Goal: Task Accomplishment & Management: Use online tool/utility

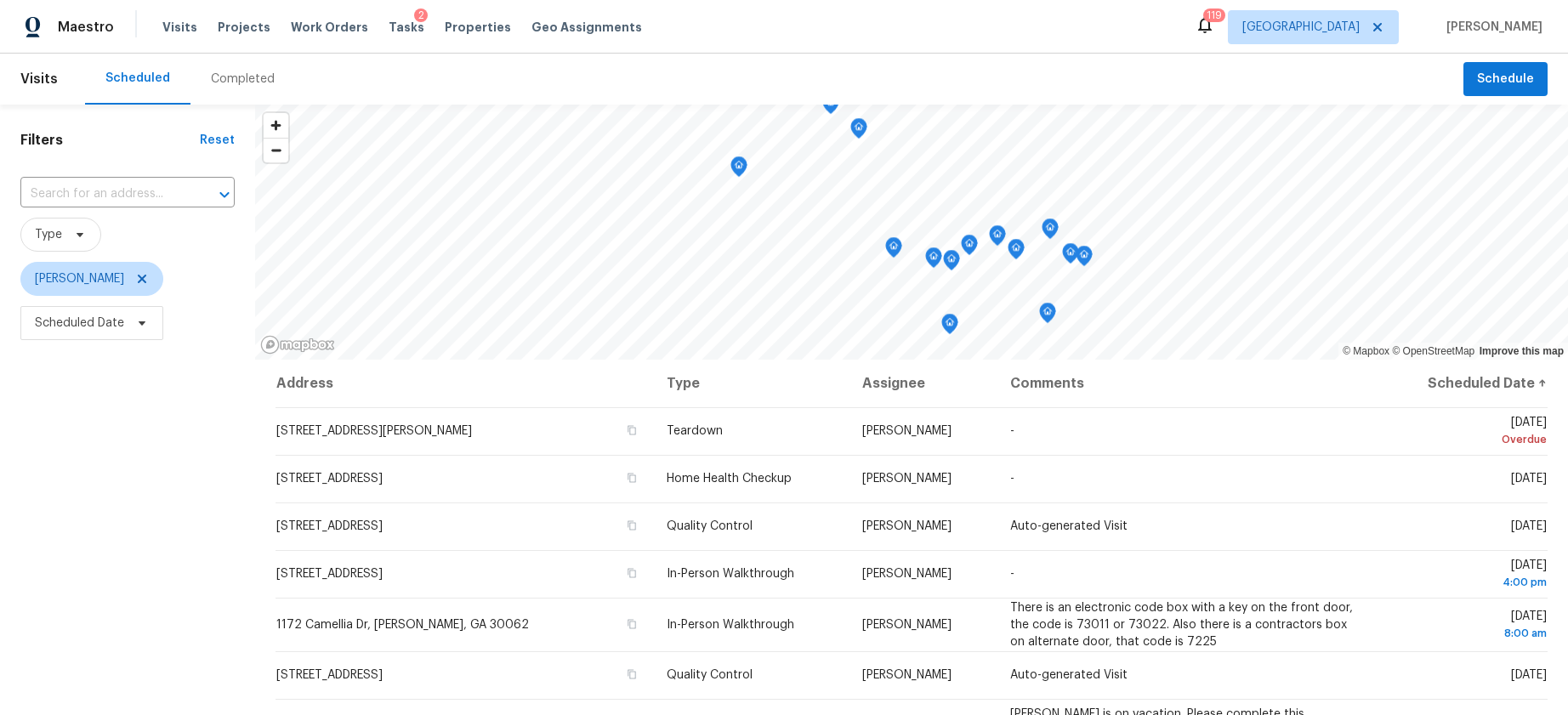
scroll to position [51, 0]
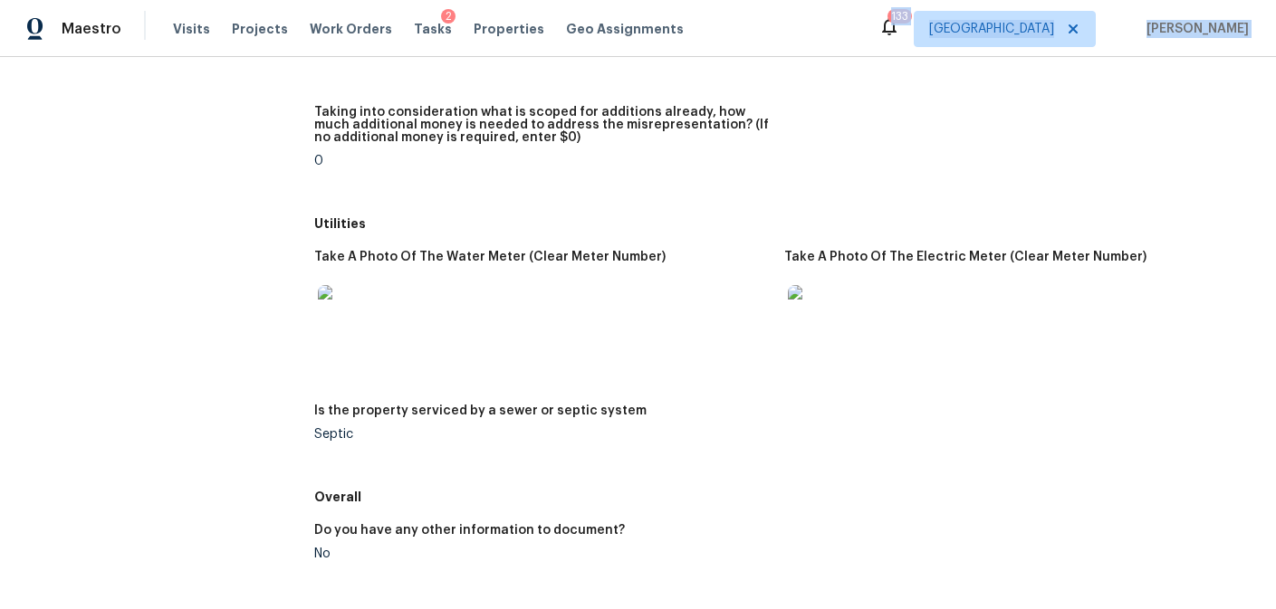
scroll to position [2497, 0]
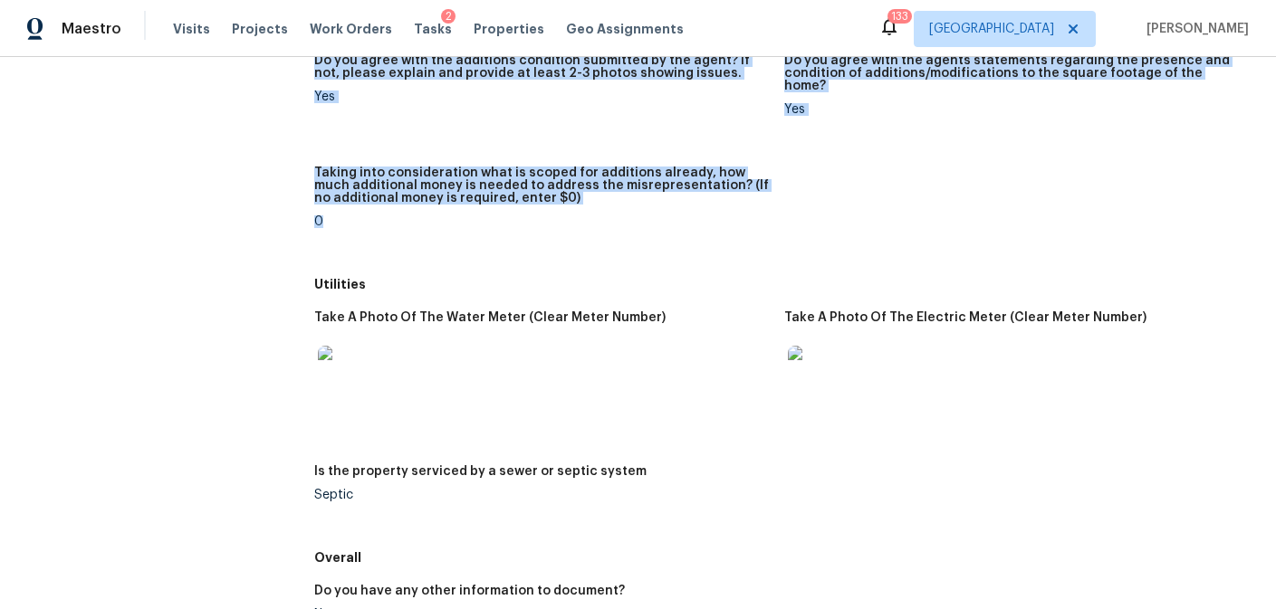
drag, startPoint x: 286, startPoint y: 93, endPoint x: 770, endPoint y: 214, distance: 498.3
copy div "Diligence Completed: 10/14/2025, 10:43 AM to 10/15/2025, 16:53 PM Assignee Mirs…"
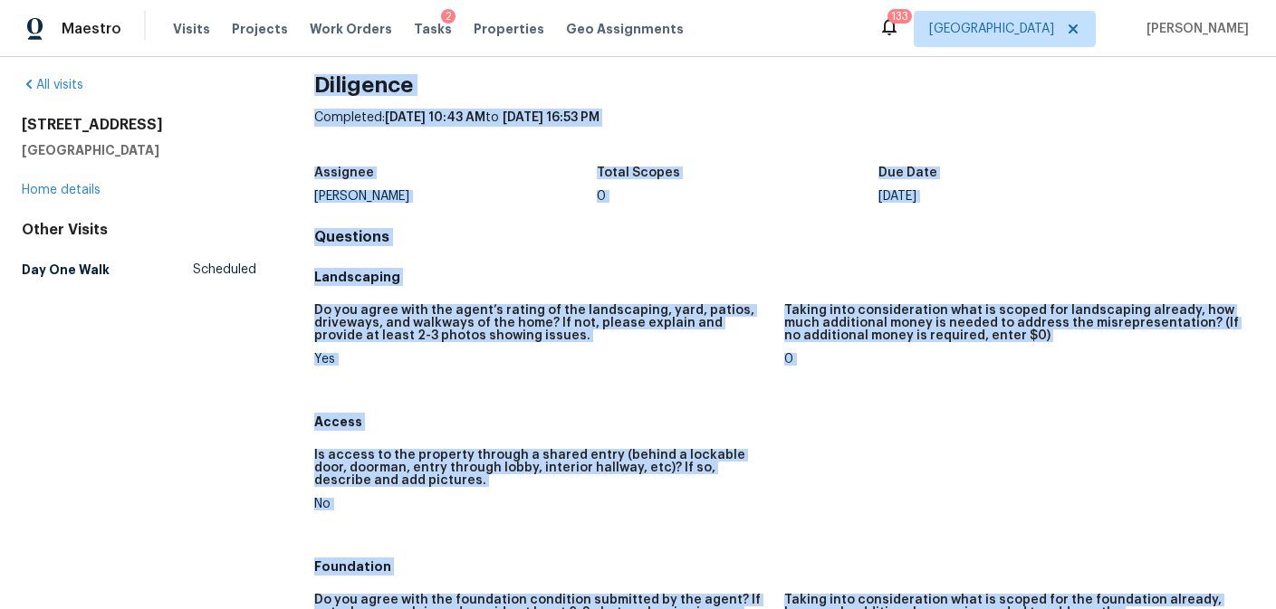
scroll to position [0, 0]
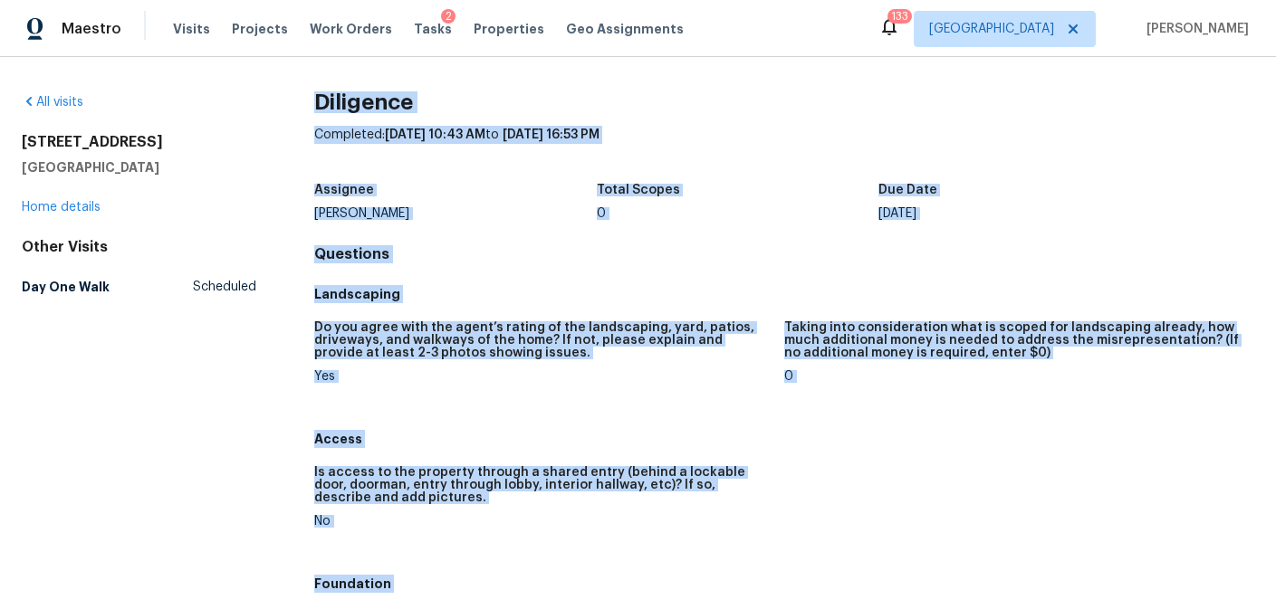
click at [613, 340] on h5 "Do you agree with the agent’s rating of the landscaping, yard, patios, driveway…" at bounding box center [541, 340] width 455 height 38
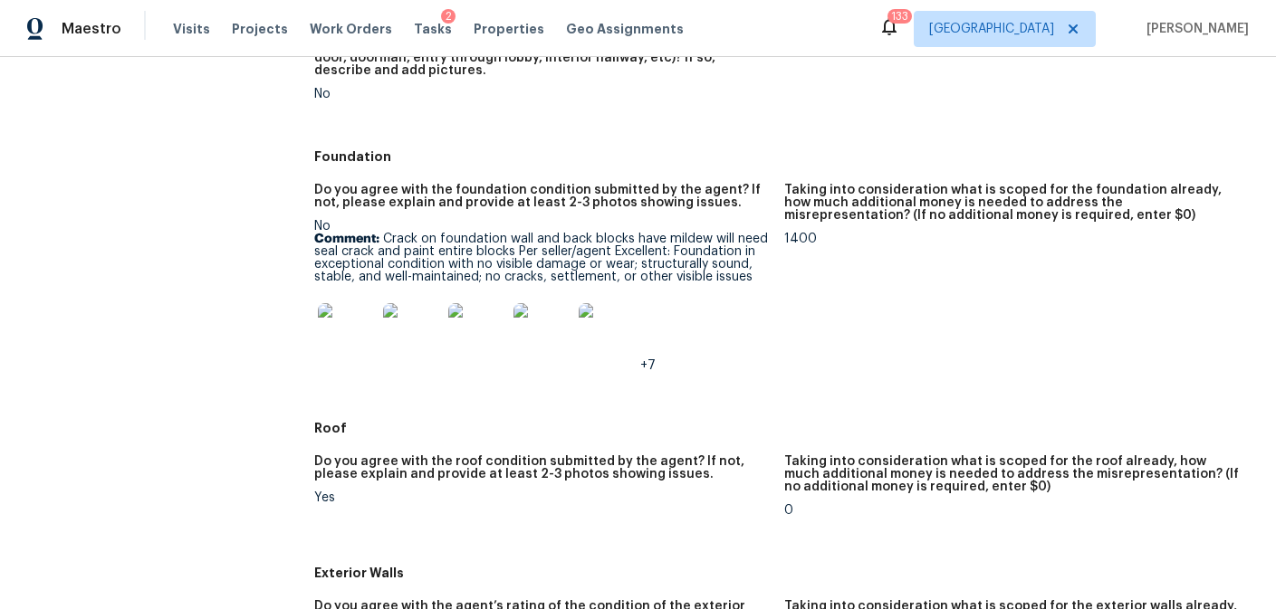
scroll to position [432, 0]
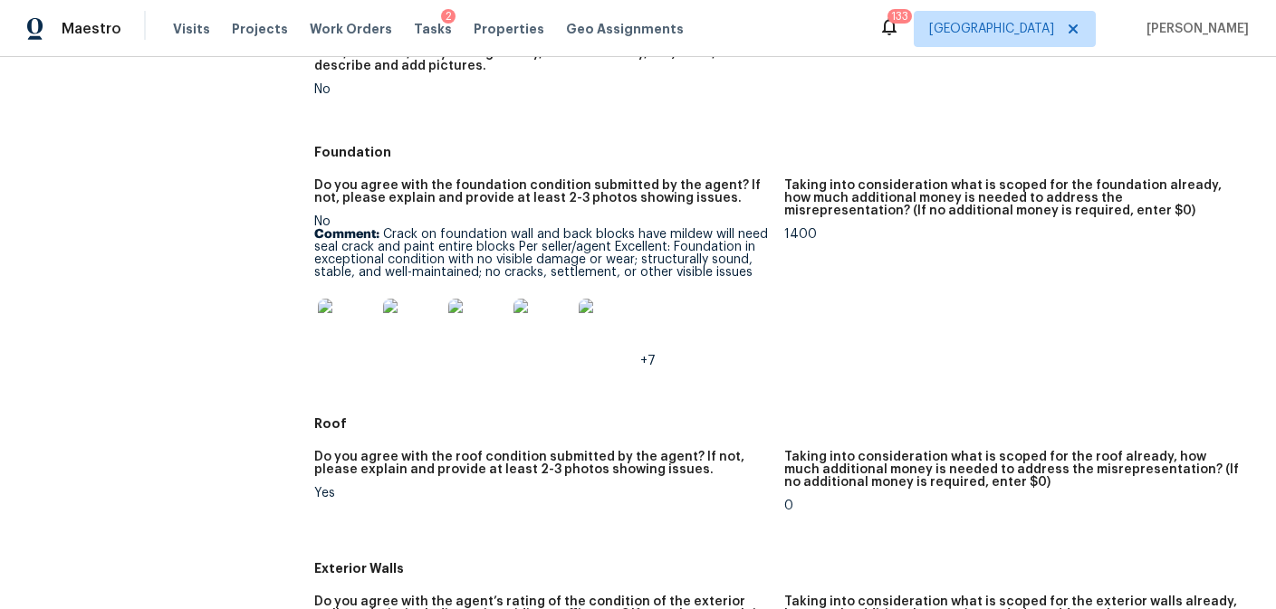
click at [351, 333] on img at bounding box center [347, 328] width 58 height 58
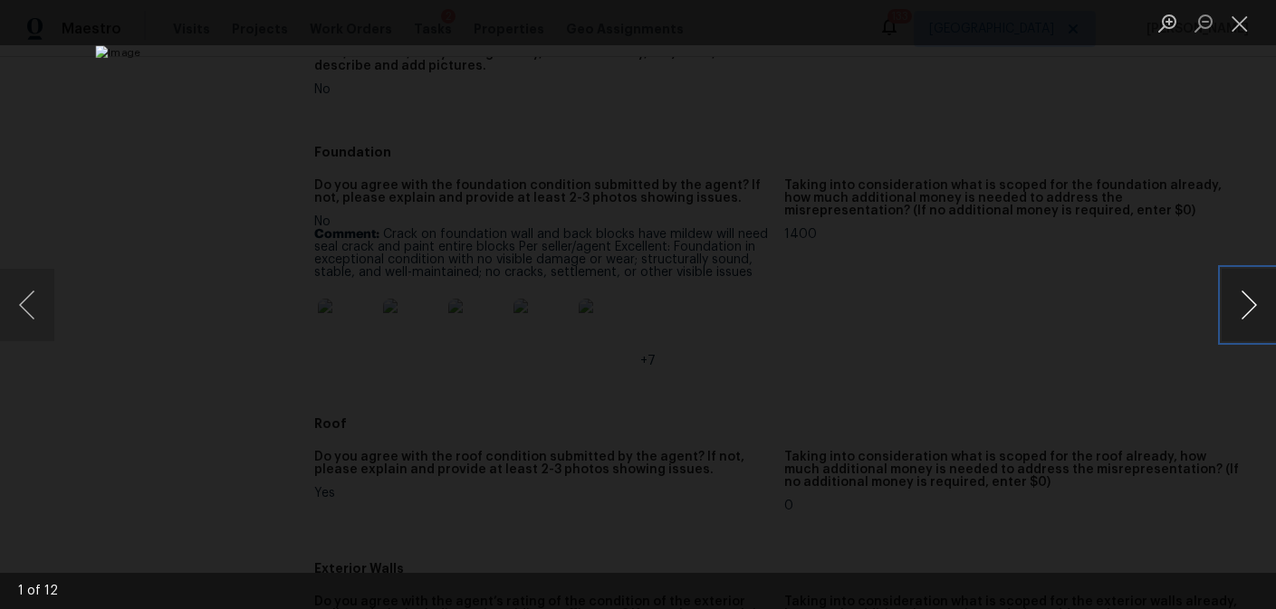
click at [1258, 310] on button "Next image" at bounding box center [1249, 305] width 54 height 72
click at [1242, 14] on button "Close lightbox" at bounding box center [1240, 23] width 36 height 32
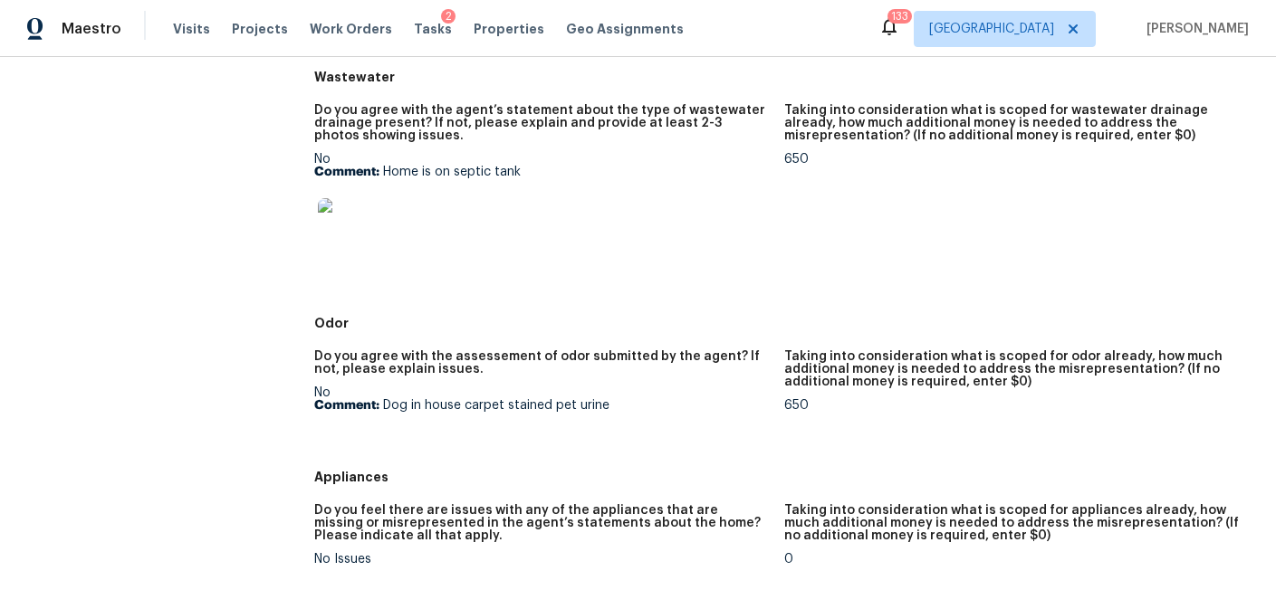
scroll to position [0, 0]
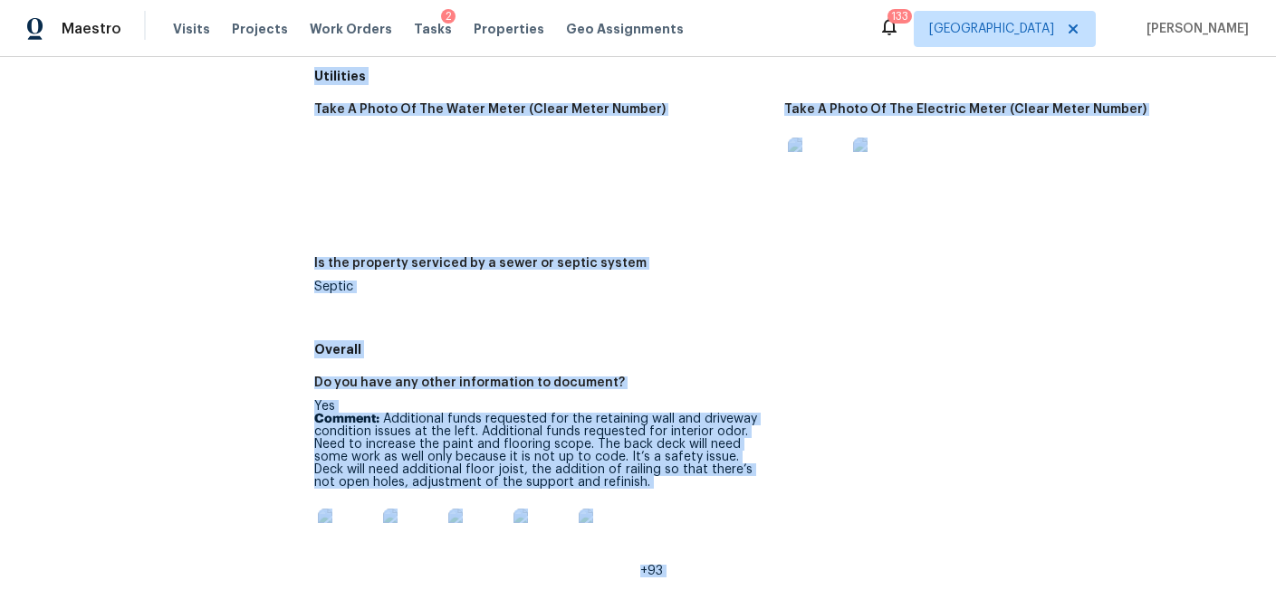
scroll to position [2898, 0]
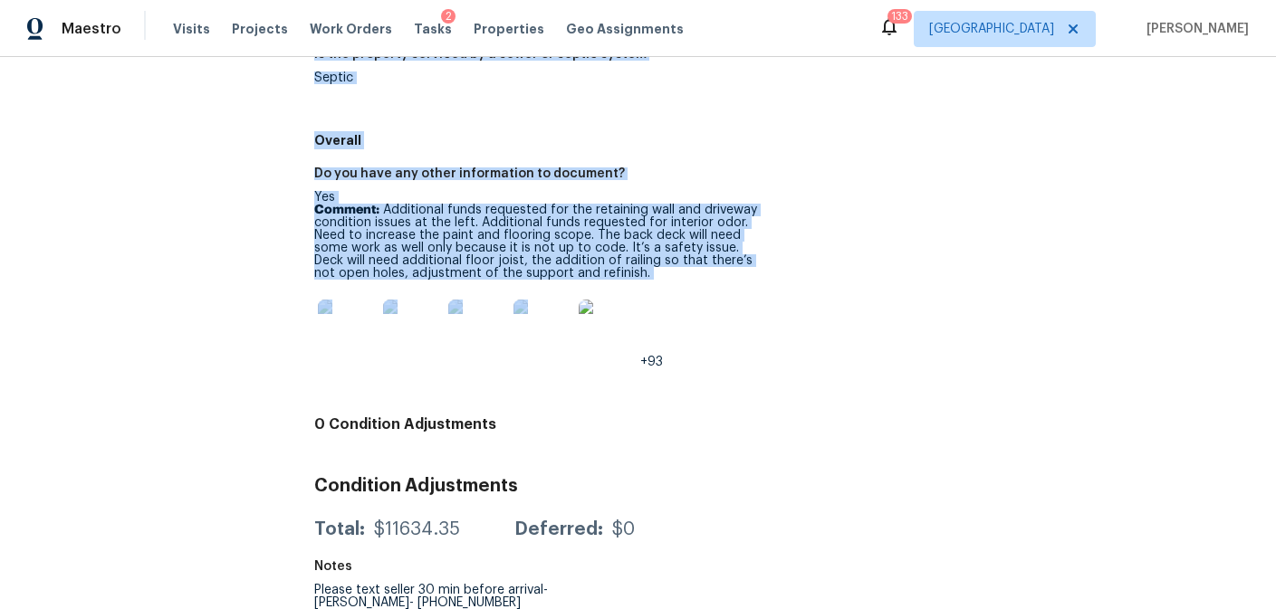
drag, startPoint x: 296, startPoint y: 84, endPoint x: 667, endPoint y: 282, distance: 420.5
click at [667, 282] on div "All visits 4007 Nations Dr Douglasville, GA 30135 Home details Other Visits Day…" at bounding box center [638, 333] width 1276 height 552
copy div "Diligence Completed: 10/14/2025, 12:04 AM to 10/15/2025, 16:39 PM Assignee Jayd…"
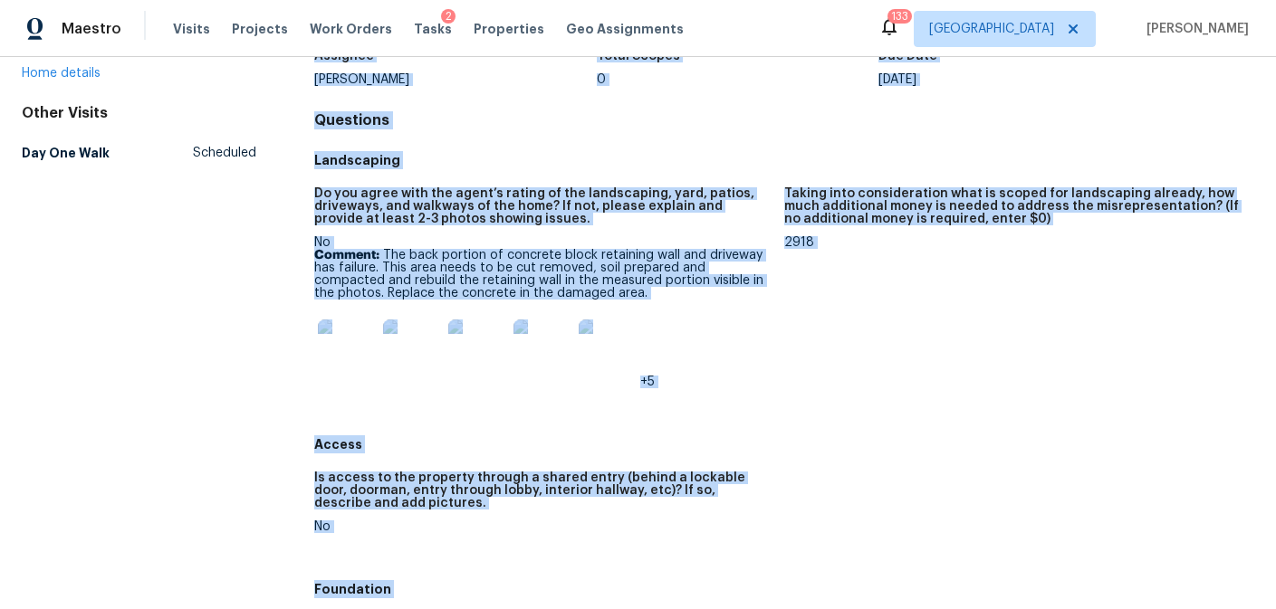
scroll to position [135, 0]
drag, startPoint x: 643, startPoint y: 227, endPoint x: 636, endPoint y: 244, distance: 17.8
click at [643, 227] on div "Do you agree with the agent’s rating of the landscaping, yard, patios, driveway…" at bounding box center [541, 211] width 455 height 49
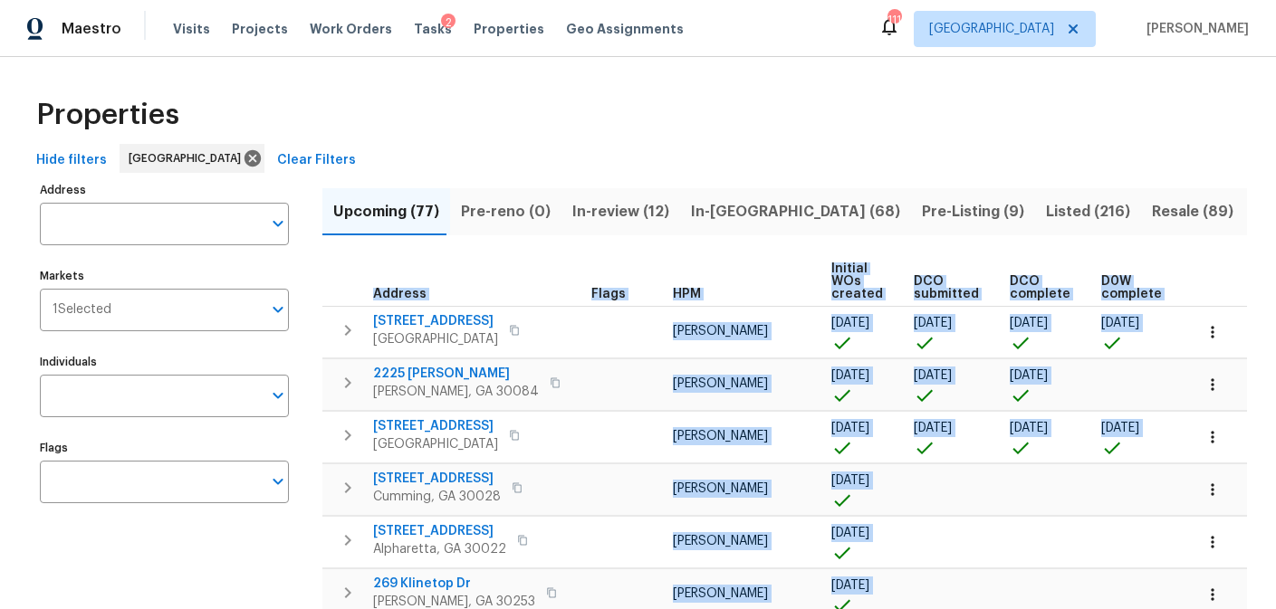
scroll to position [0, 244]
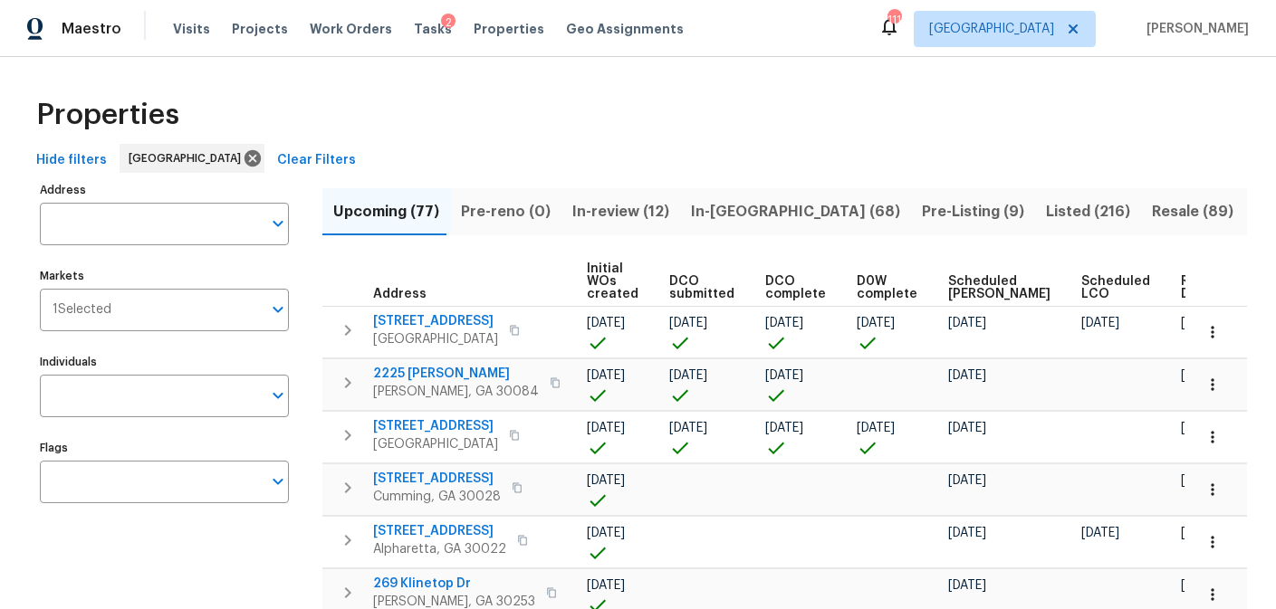
click at [421, 35] on div "Tasks 2" at bounding box center [433, 29] width 38 height 19
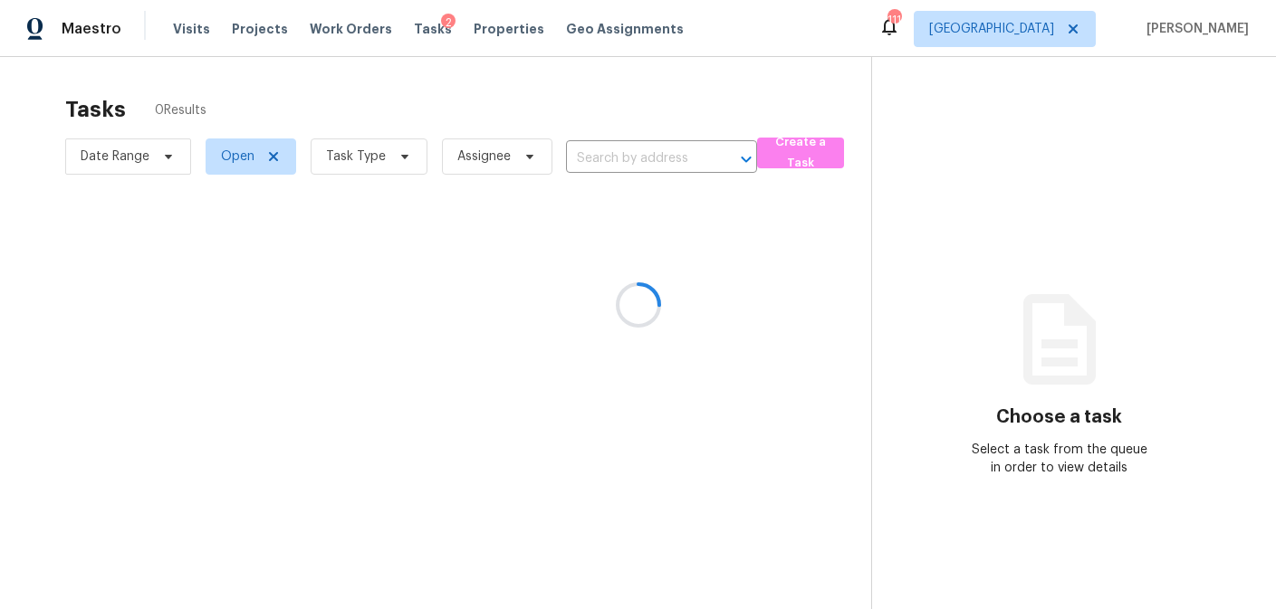
click at [404, 160] on div at bounding box center [638, 304] width 1276 height 609
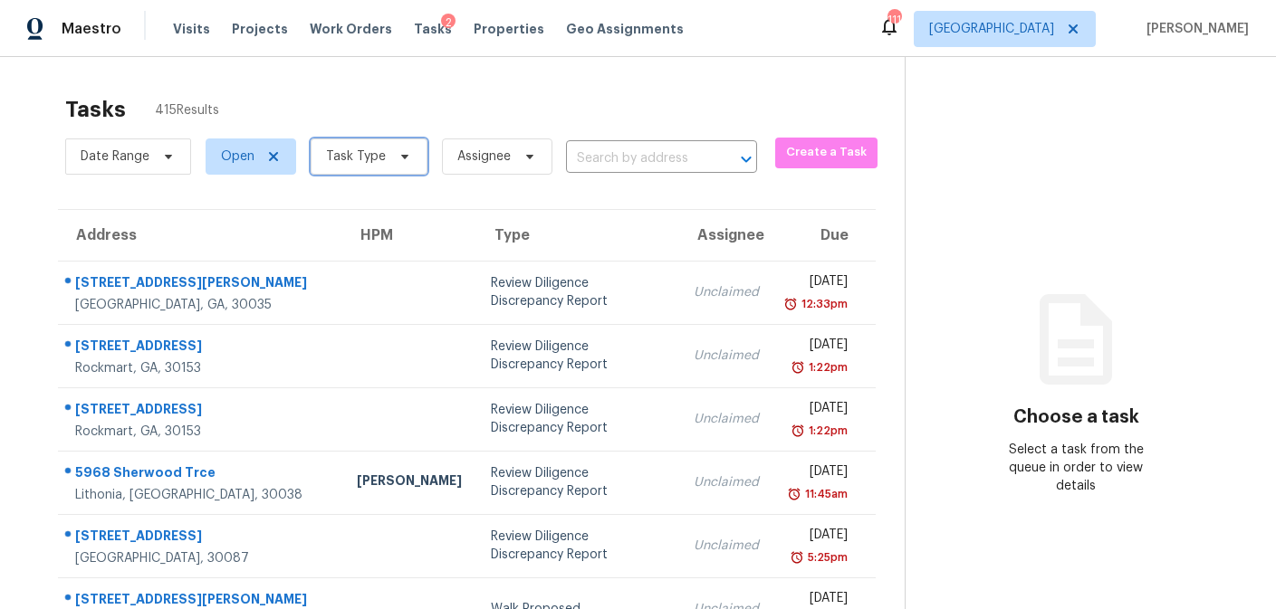
click at [404, 160] on icon at bounding box center [405, 156] width 14 height 14
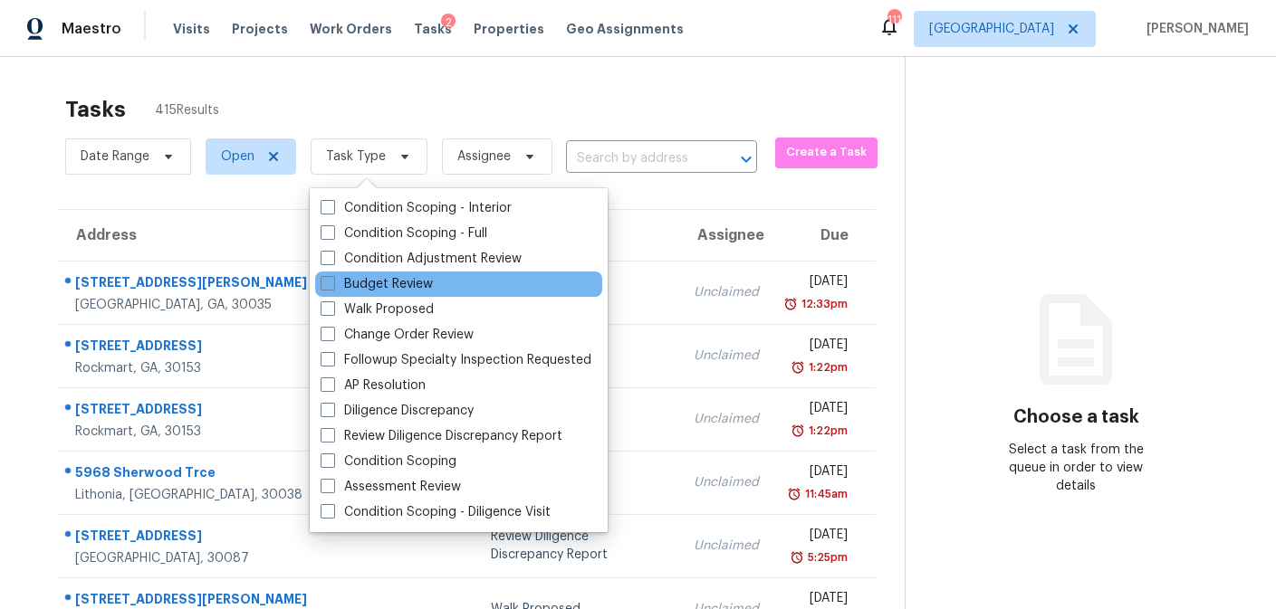
click at [330, 290] on span at bounding box center [328, 283] width 14 height 14
click at [330, 287] on input "Budget Review" at bounding box center [327, 281] width 12 height 12
checkbox input "true"
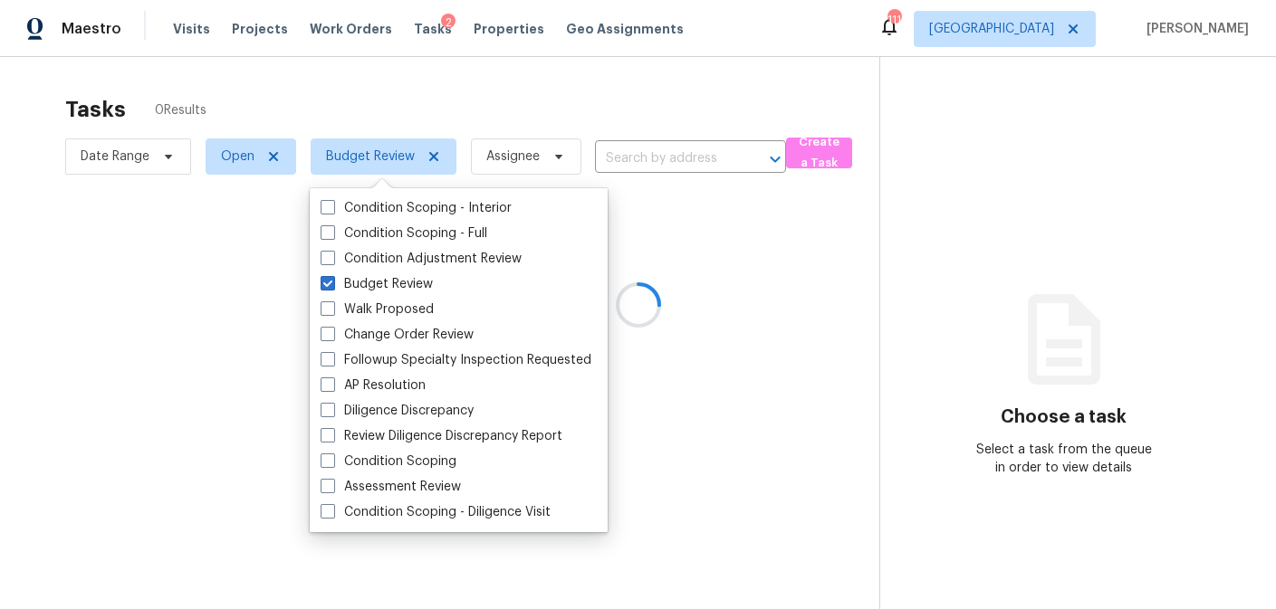
click at [365, 92] on div at bounding box center [638, 304] width 1276 height 609
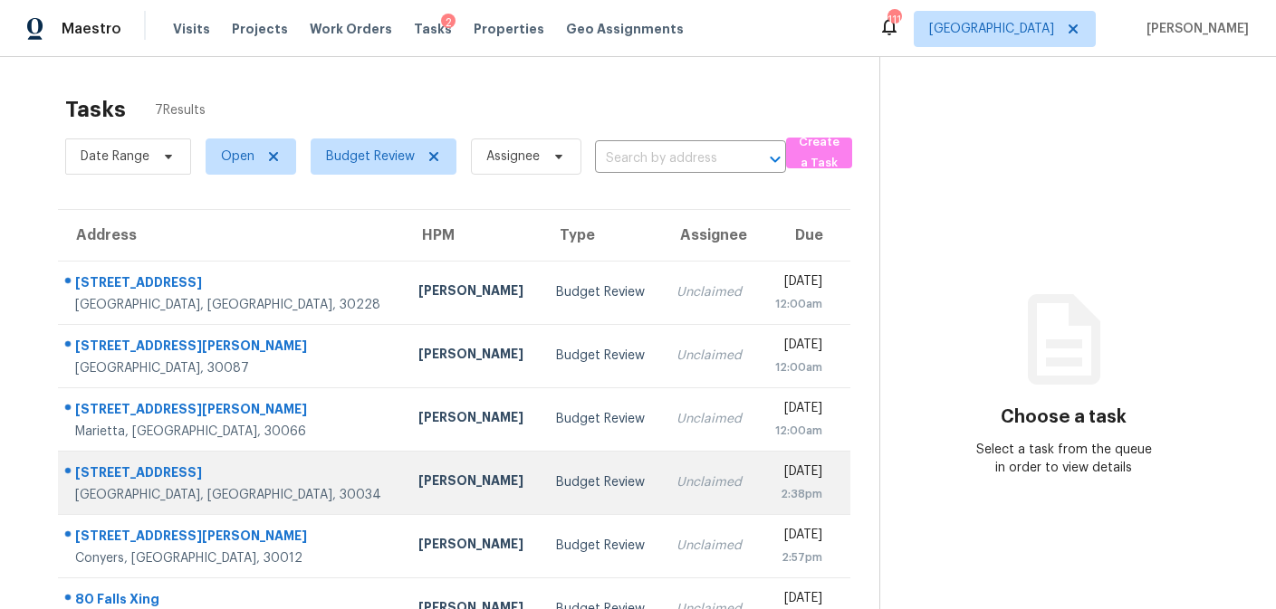
scroll to position [110, 0]
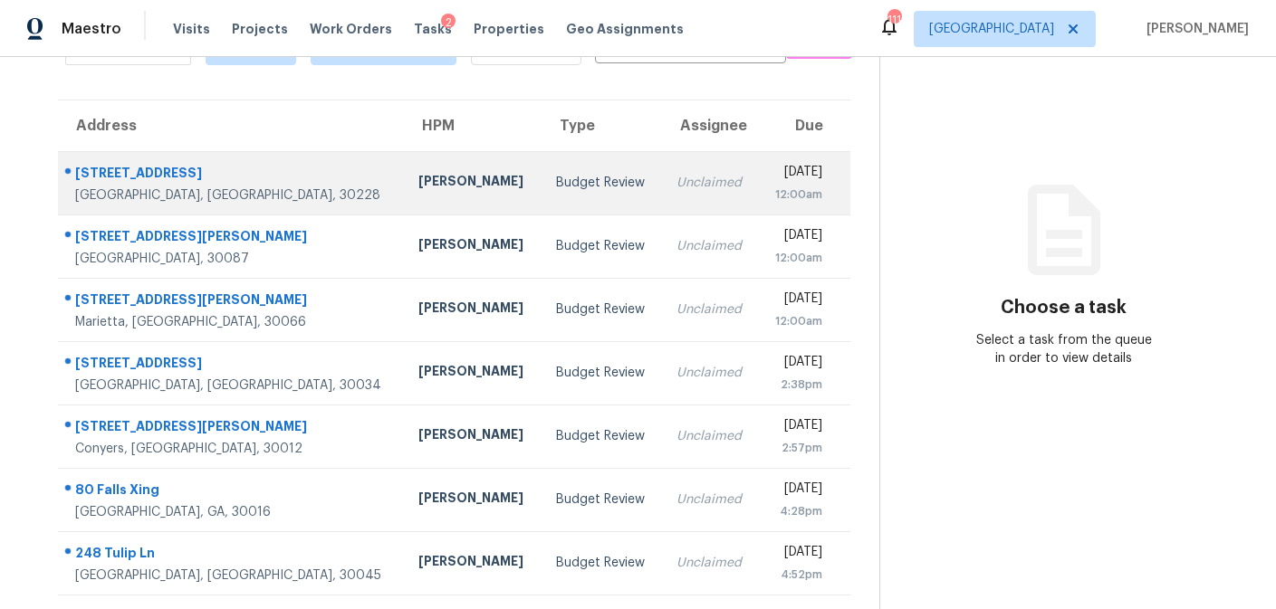
click at [542, 199] on td "Budget Review" at bounding box center [602, 182] width 120 height 63
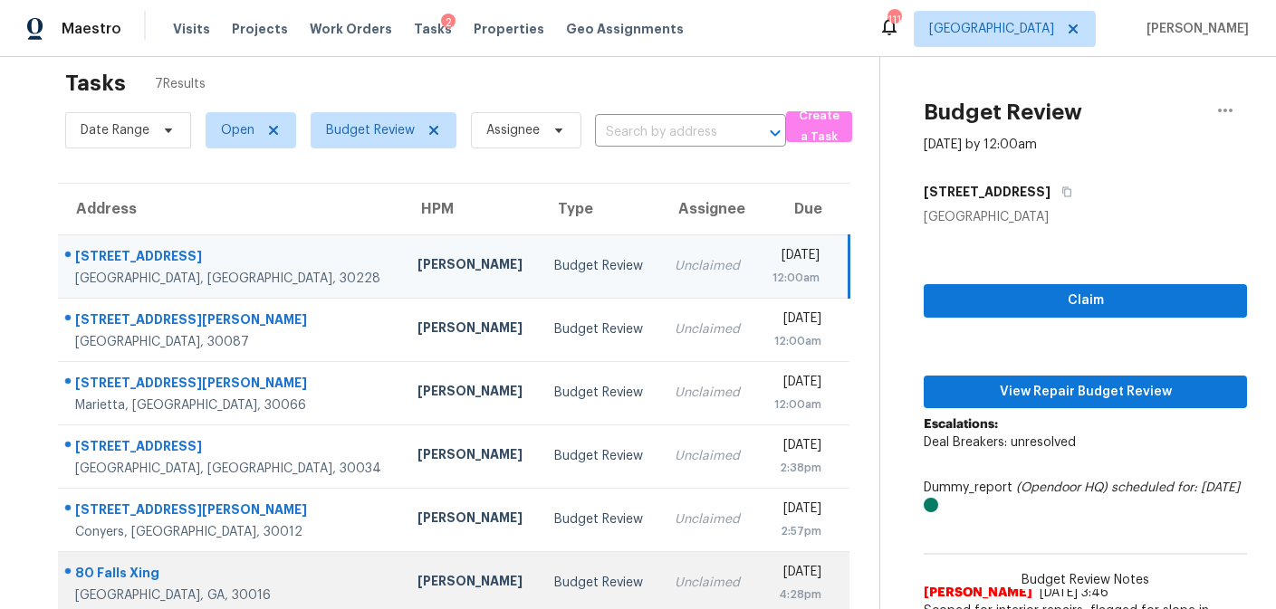
scroll to position [0, 0]
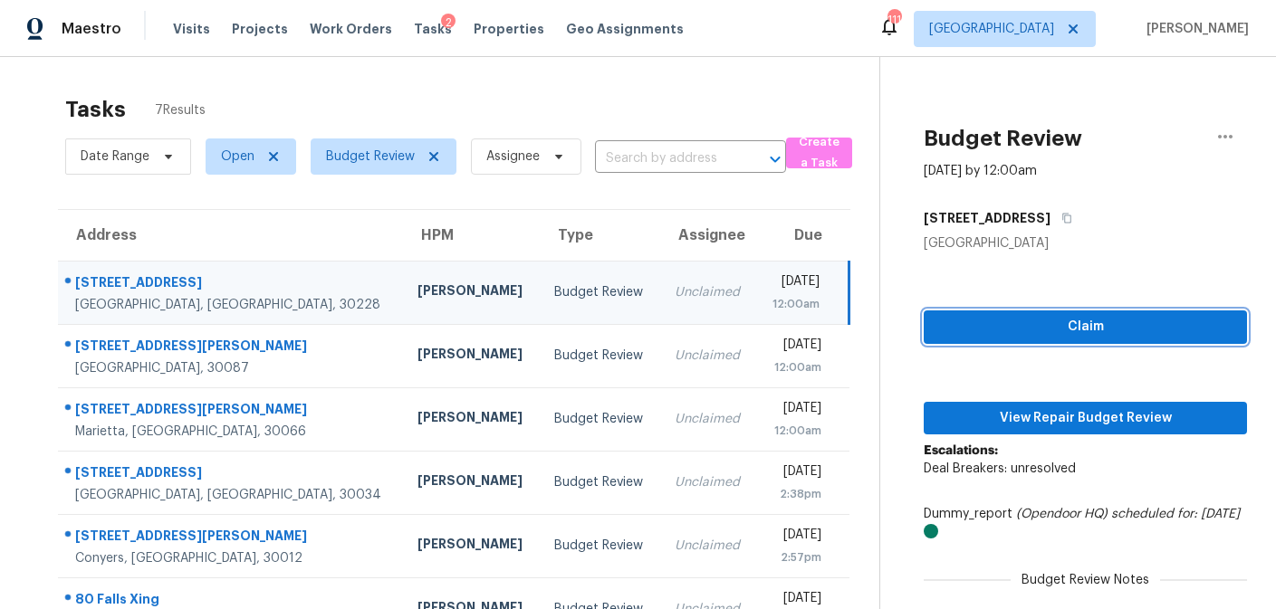
click at [1082, 333] on span "Claim" at bounding box center [1085, 327] width 294 height 23
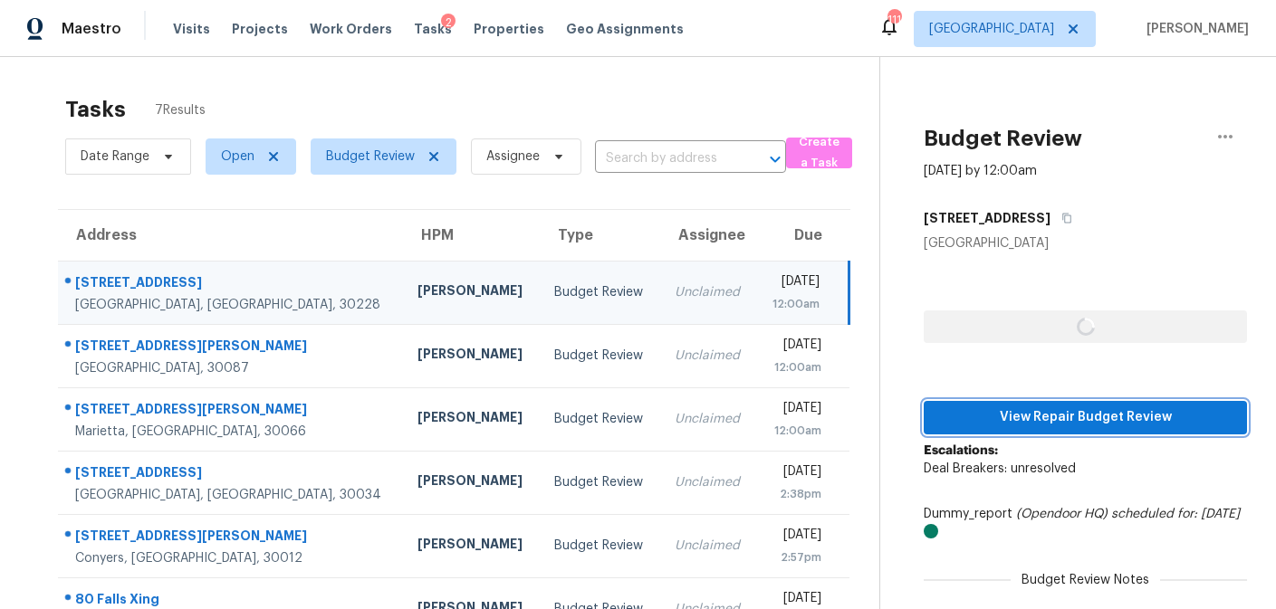
click at [1050, 424] on span "View Repair Budget Review" at bounding box center [1085, 418] width 294 height 23
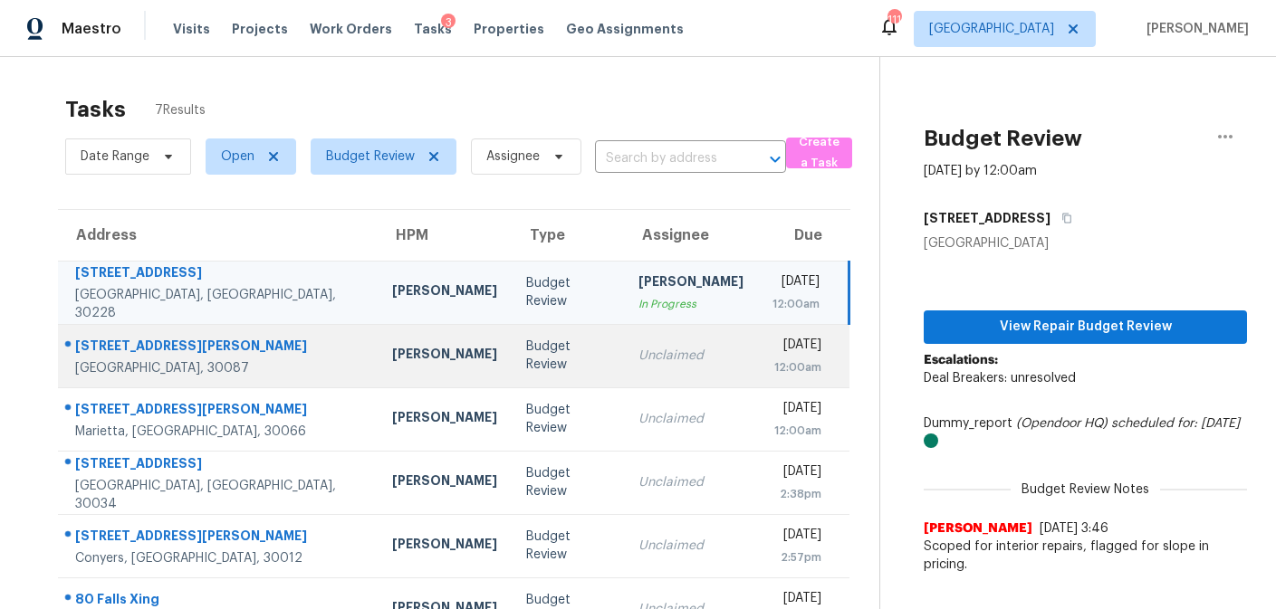
click at [526, 352] on div "Budget Review" at bounding box center [568, 356] width 84 height 36
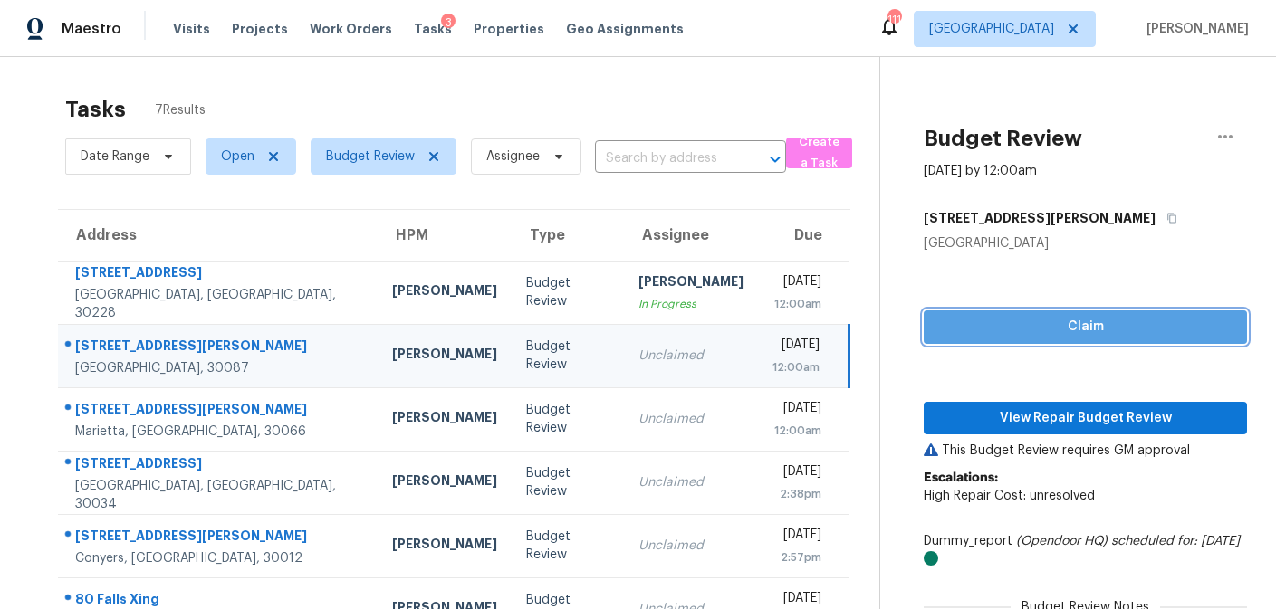
click at [999, 330] on span "Claim" at bounding box center [1085, 327] width 294 height 23
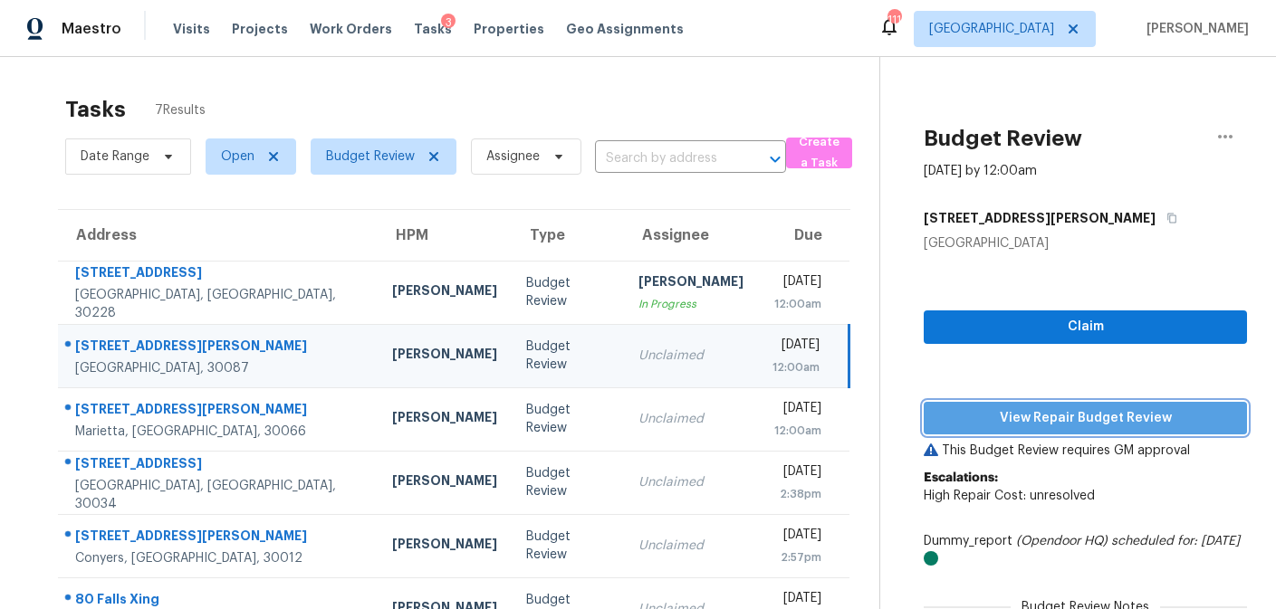
click at [997, 423] on span "View Repair Budget Review" at bounding box center [1085, 418] width 294 height 23
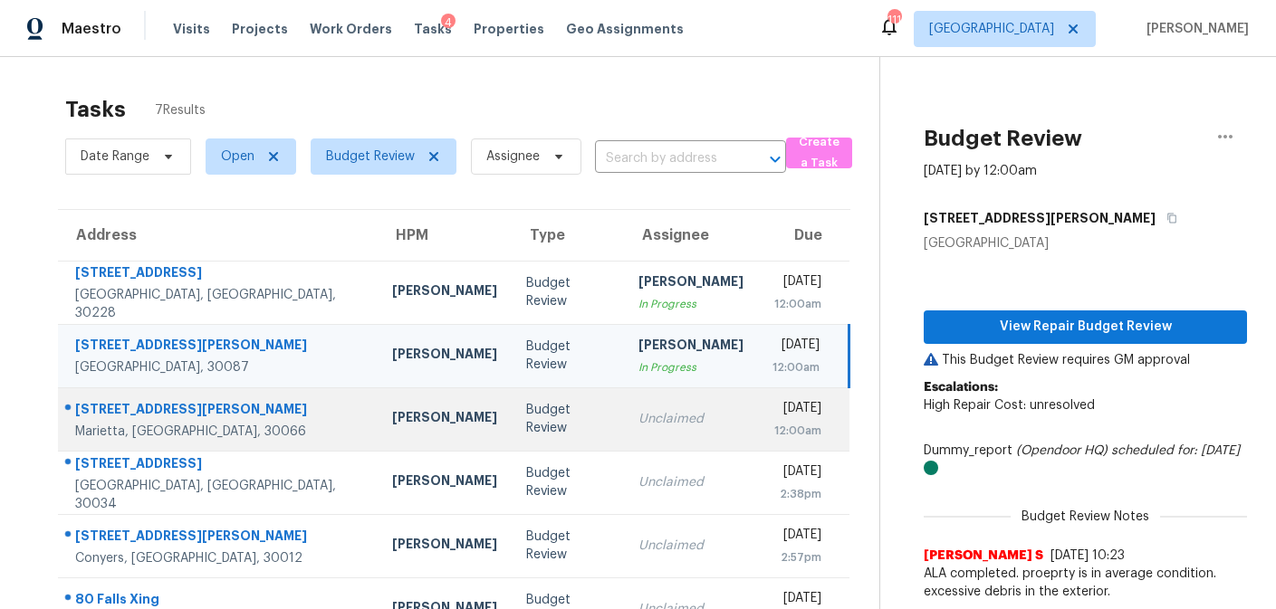
click at [526, 417] on div "Budget Review" at bounding box center [568, 419] width 84 height 36
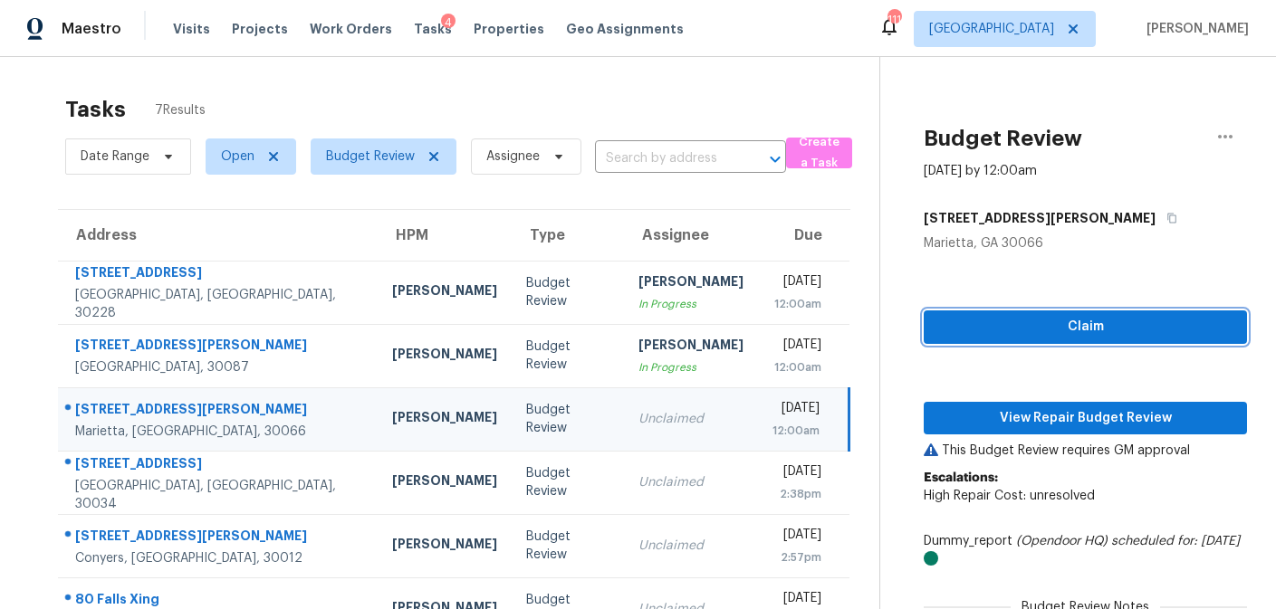
click at [1107, 338] on button "Claim" at bounding box center [1085, 328] width 323 height 34
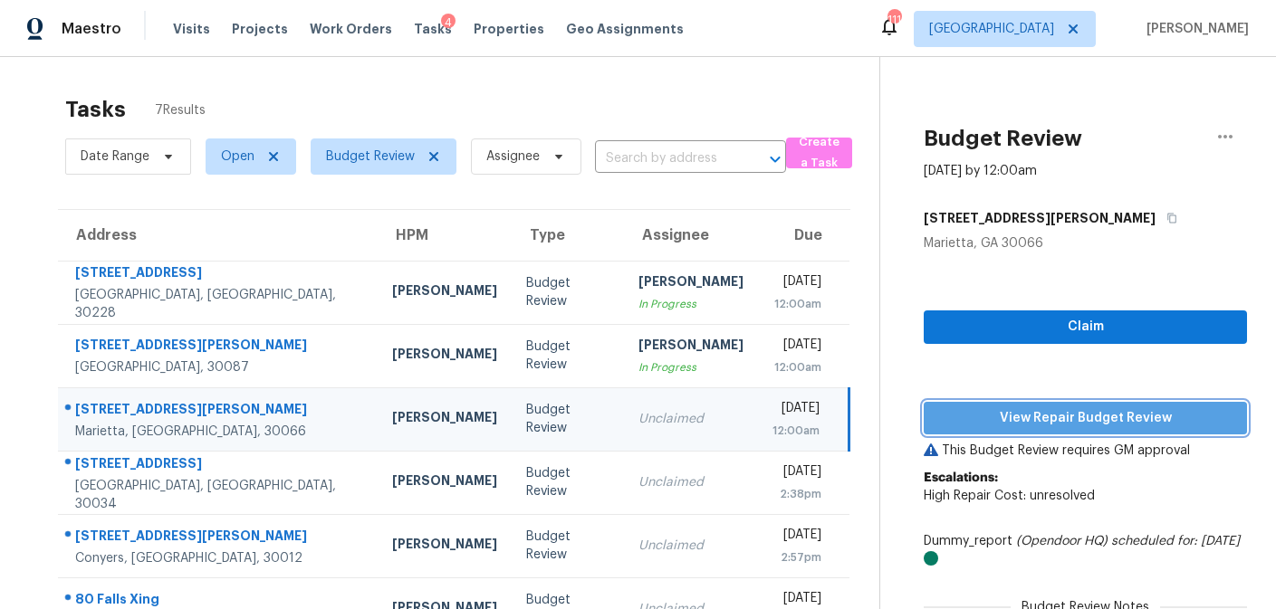
click at [1079, 411] on span "View Repair Budget Review" at bounding box center [1085, 418] width 294 height 23
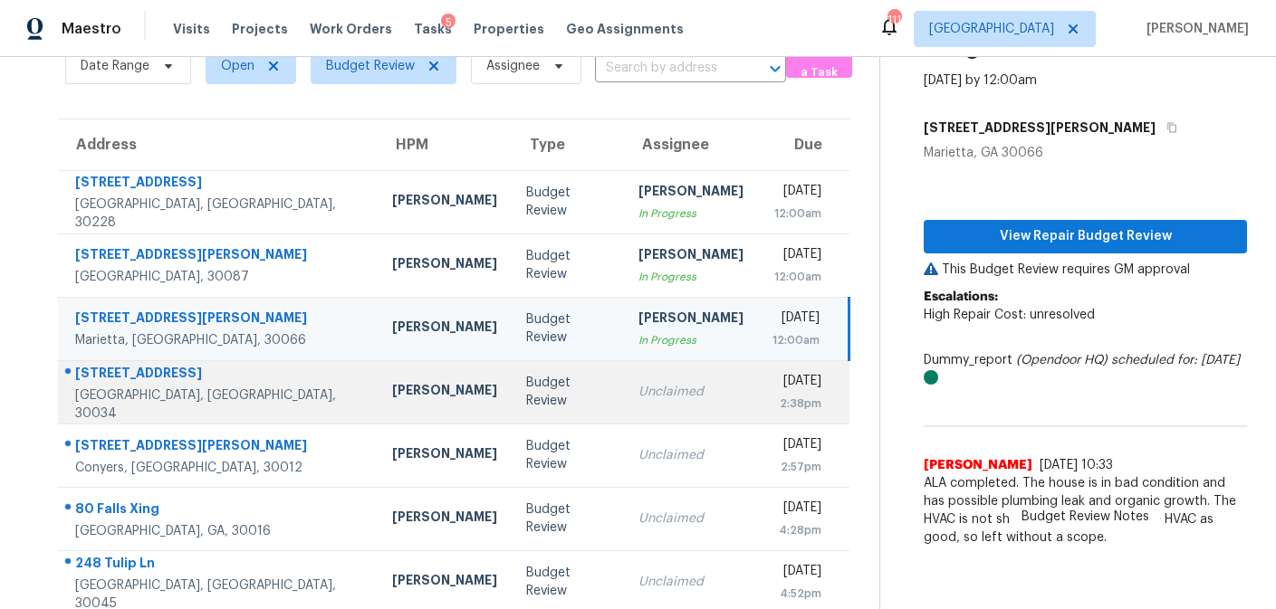
scroll to position [94, 0]
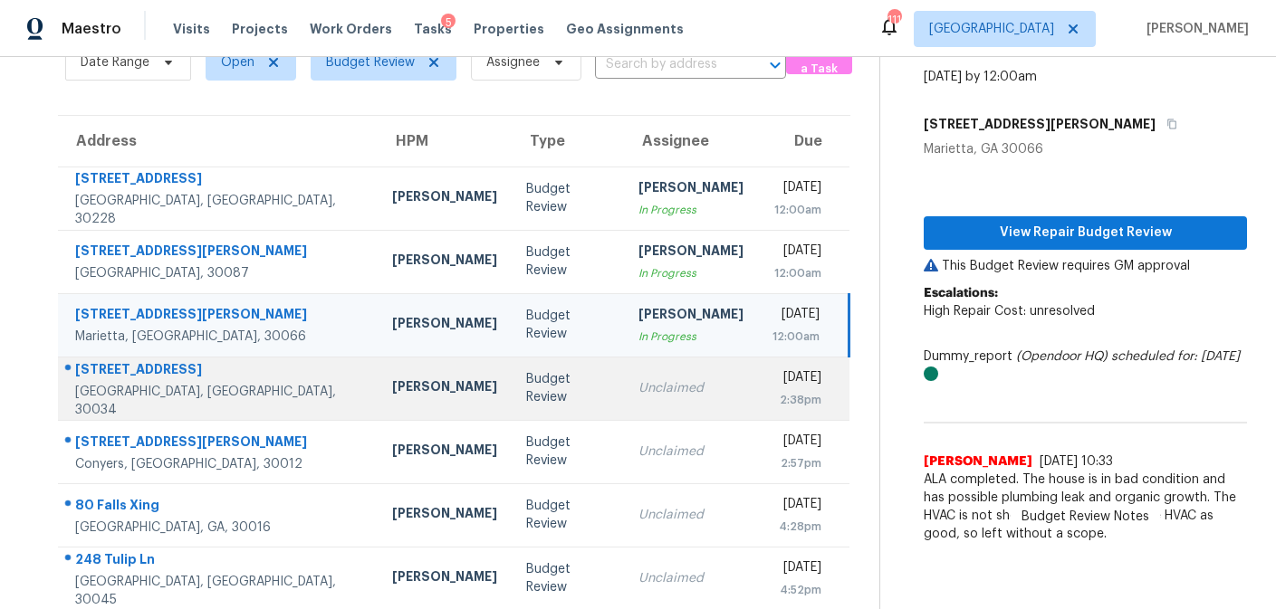
click at [624, 401] on td "Unclaimed" at bounding box center [691, 388] width 134 height 63
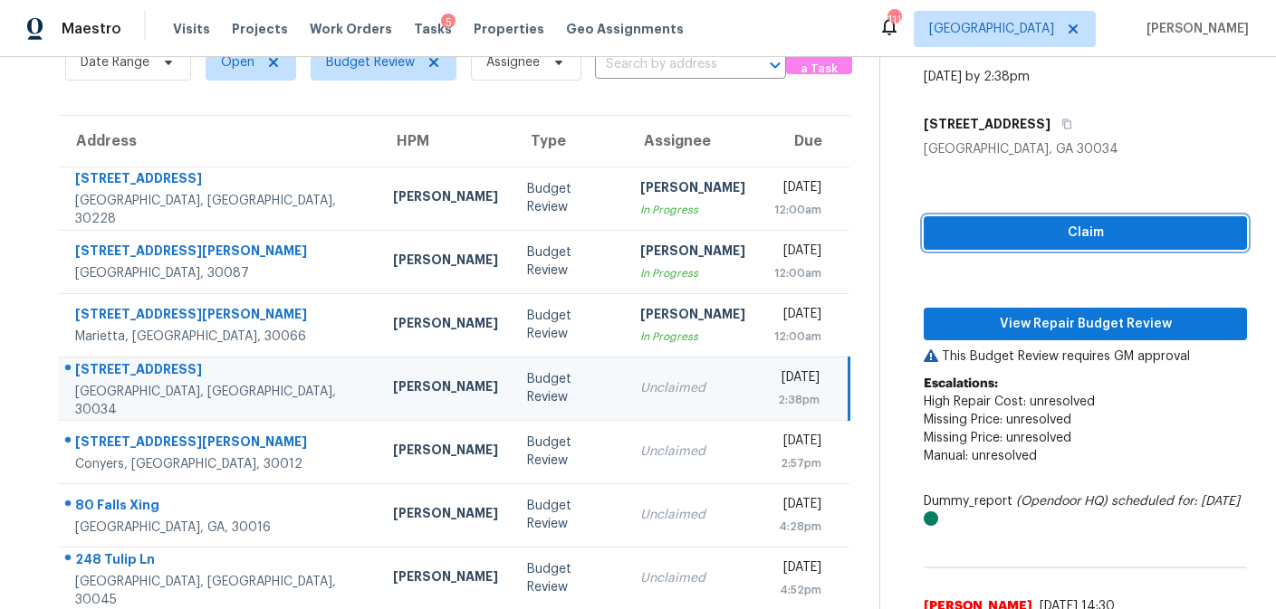
click at [1001, 235] on span "Claim" at bounding box center [1085, 233] width 294 height 23
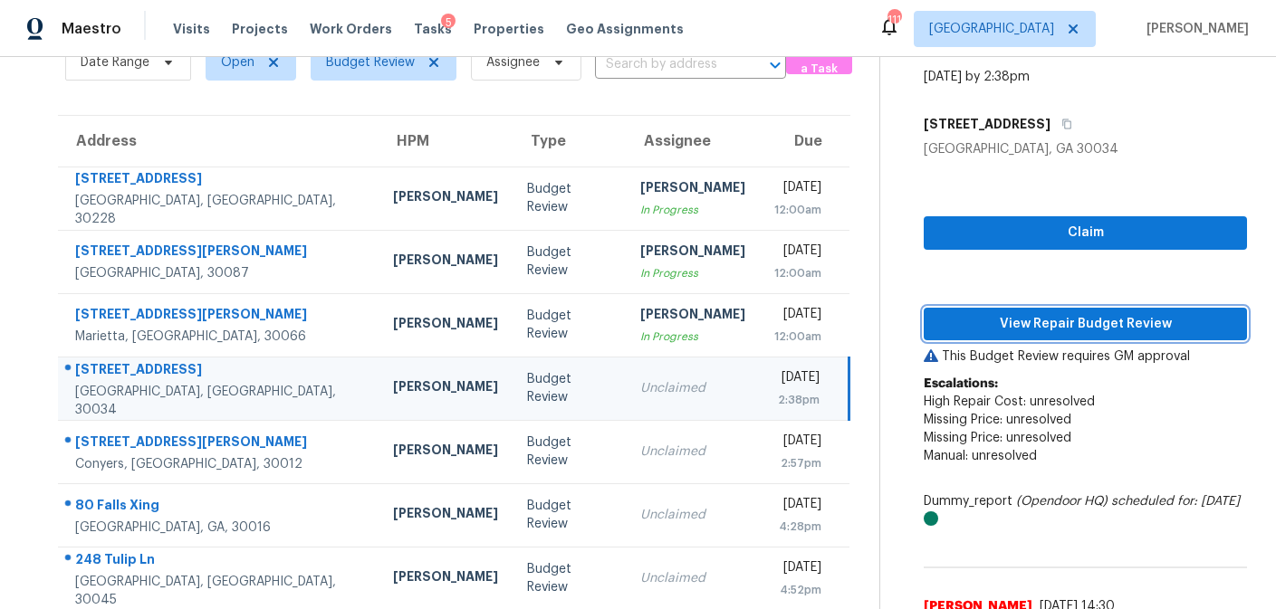
click at [985, 322] on span "View Repair Budget Review" at bounding box center [1085, 324] width 294 height 23
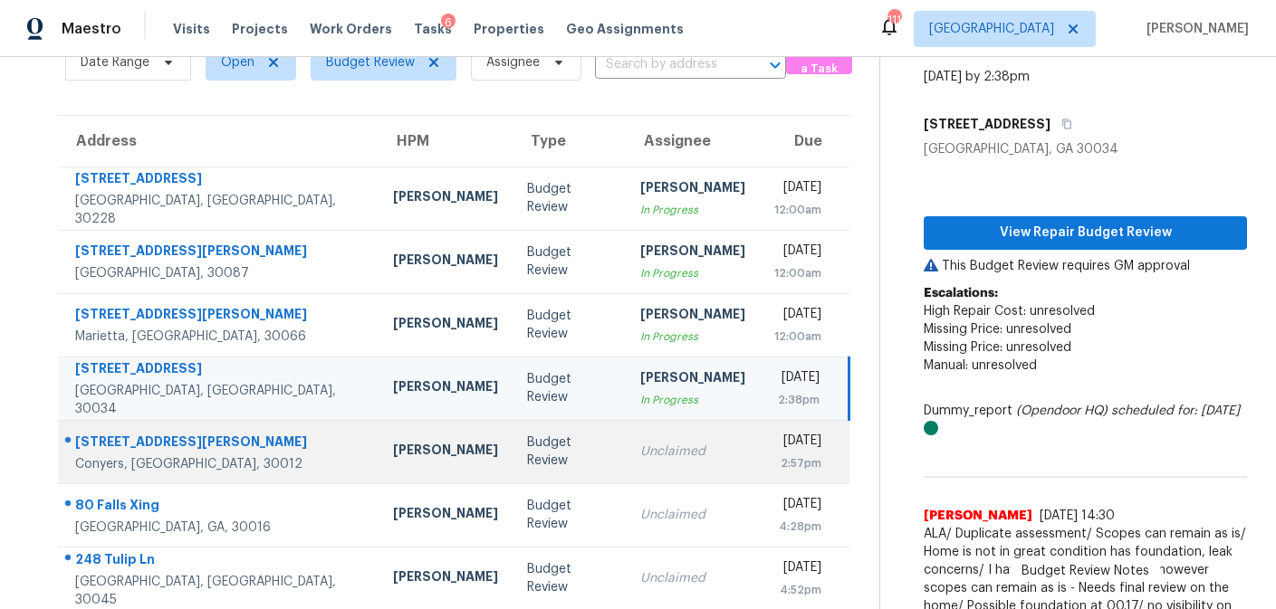
click at [527, 458] on div "Budget Review" at bounding box center [569, 452] width 84 height 36
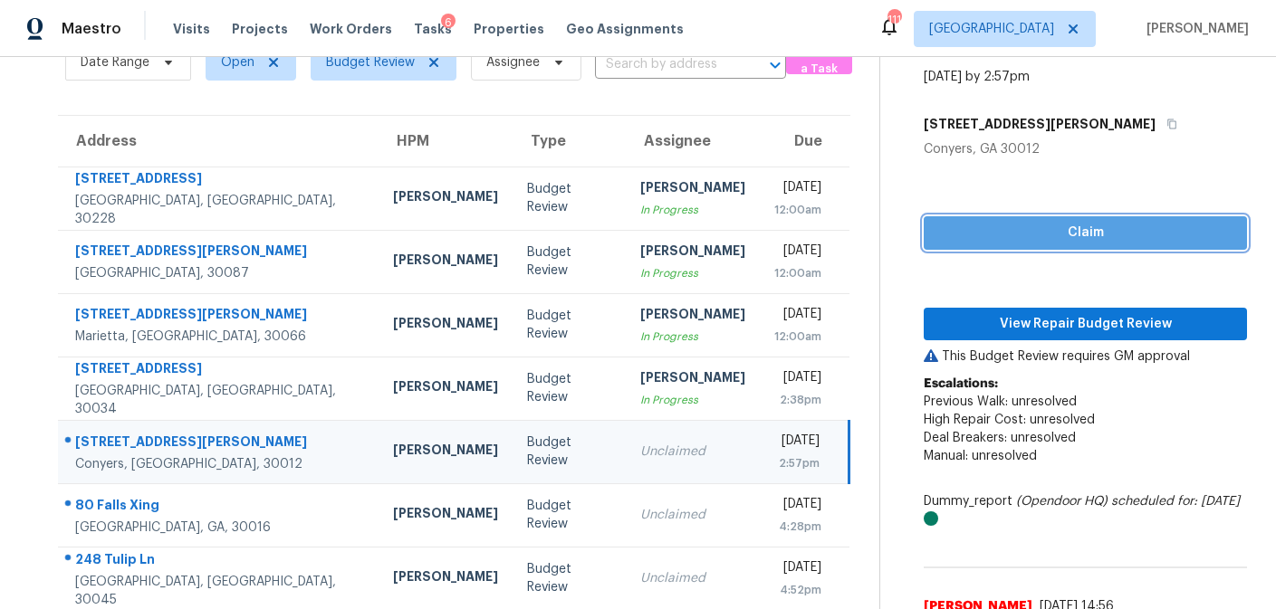
drag, startPoint x: 1003, startPoint y: 244, endPoint x: 992, endPoint y: 289, distance: 45.7
click at [1003, 244] on button "Claim" at bounding box center [1085, 233] width 323 height 34
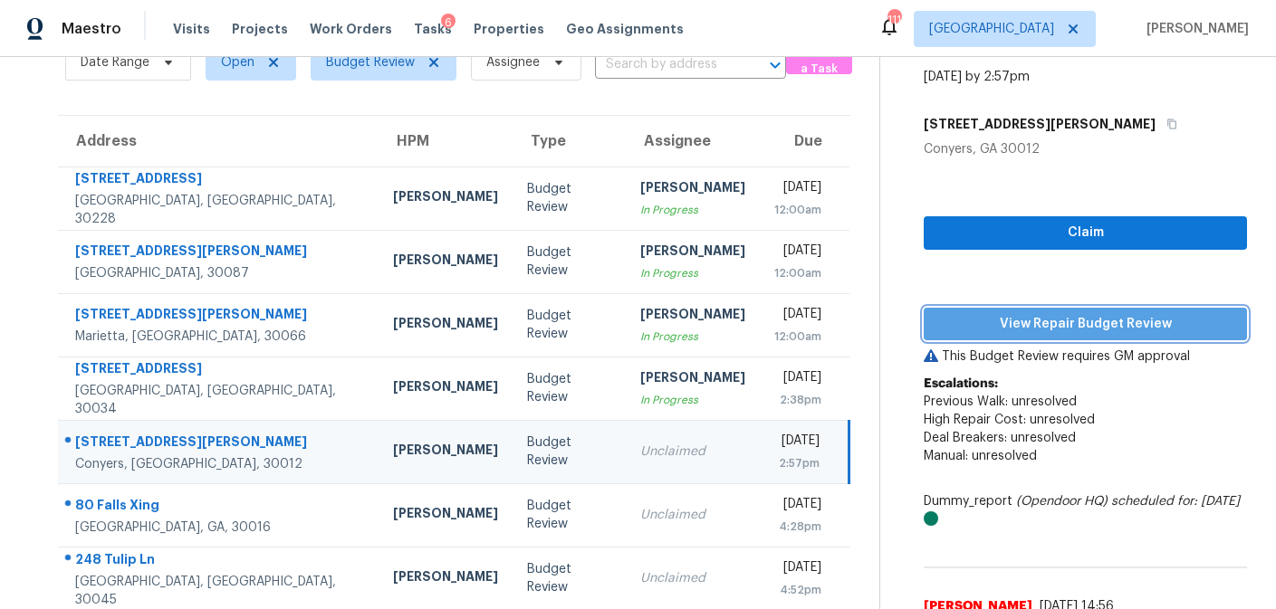
click at [991, 325] on span "View Repair Budget Review" at bounding box center [1085, 324] width 294 height 23
